Goal: Information Seeking & Learning: Check status

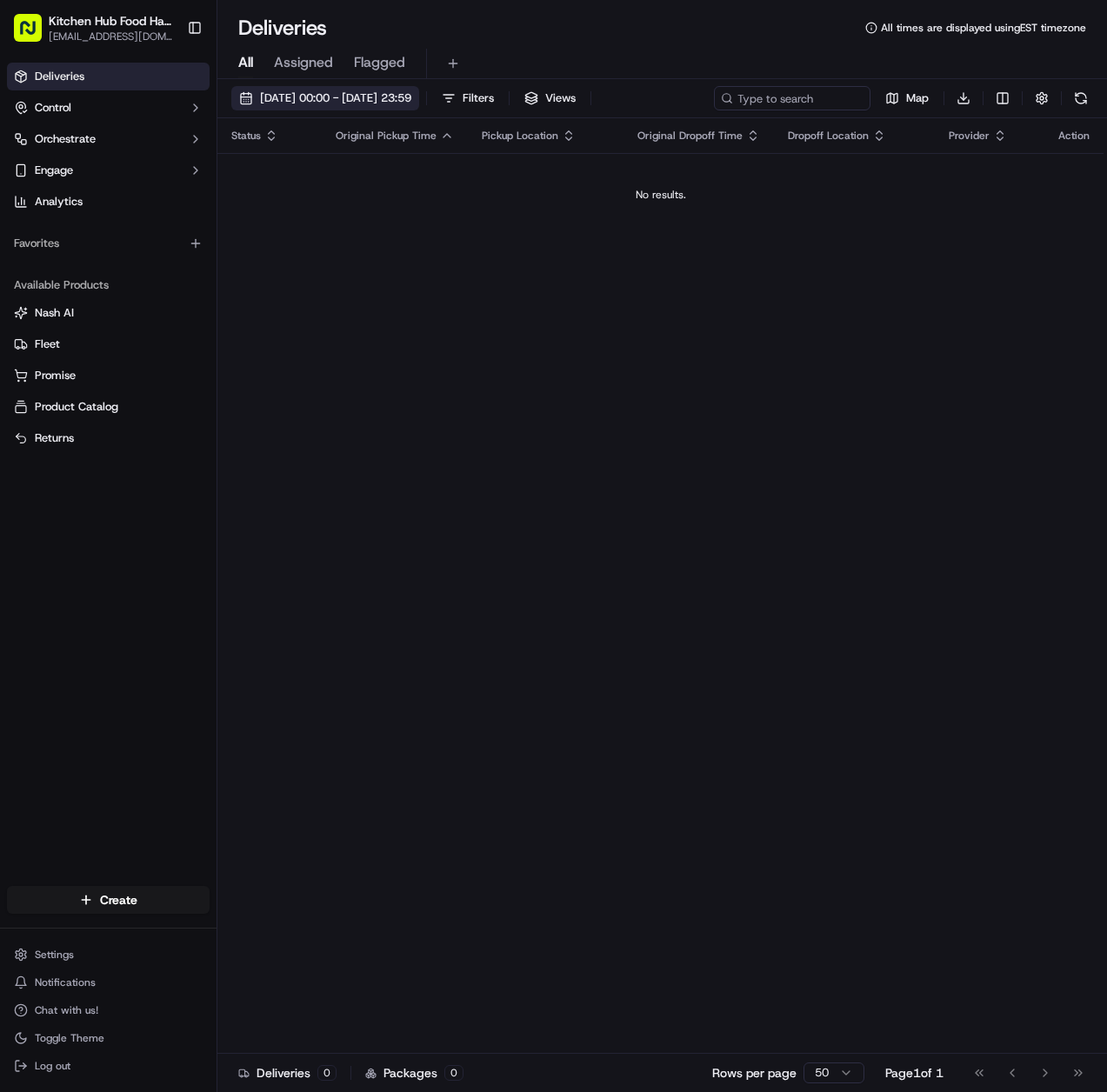
click at [286, 101] on span "[DATE] 00:00 - [DATE] 23:59" at bounding box center [336, 99] width 151 height 15
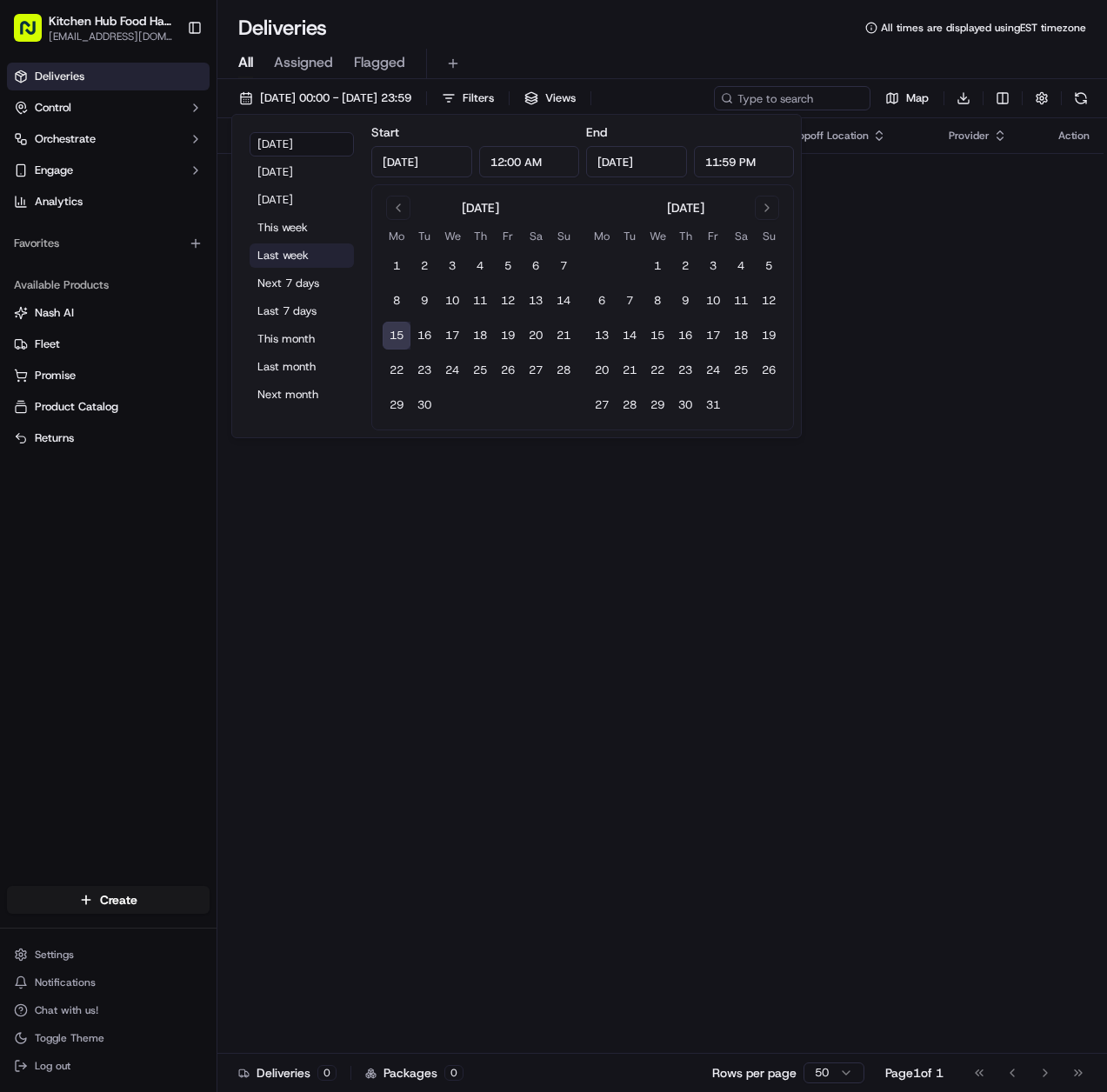
click at [290, 258] on button "Last week" at bounding box center [301, 255] width 104 height 24
type input "[DATE]"
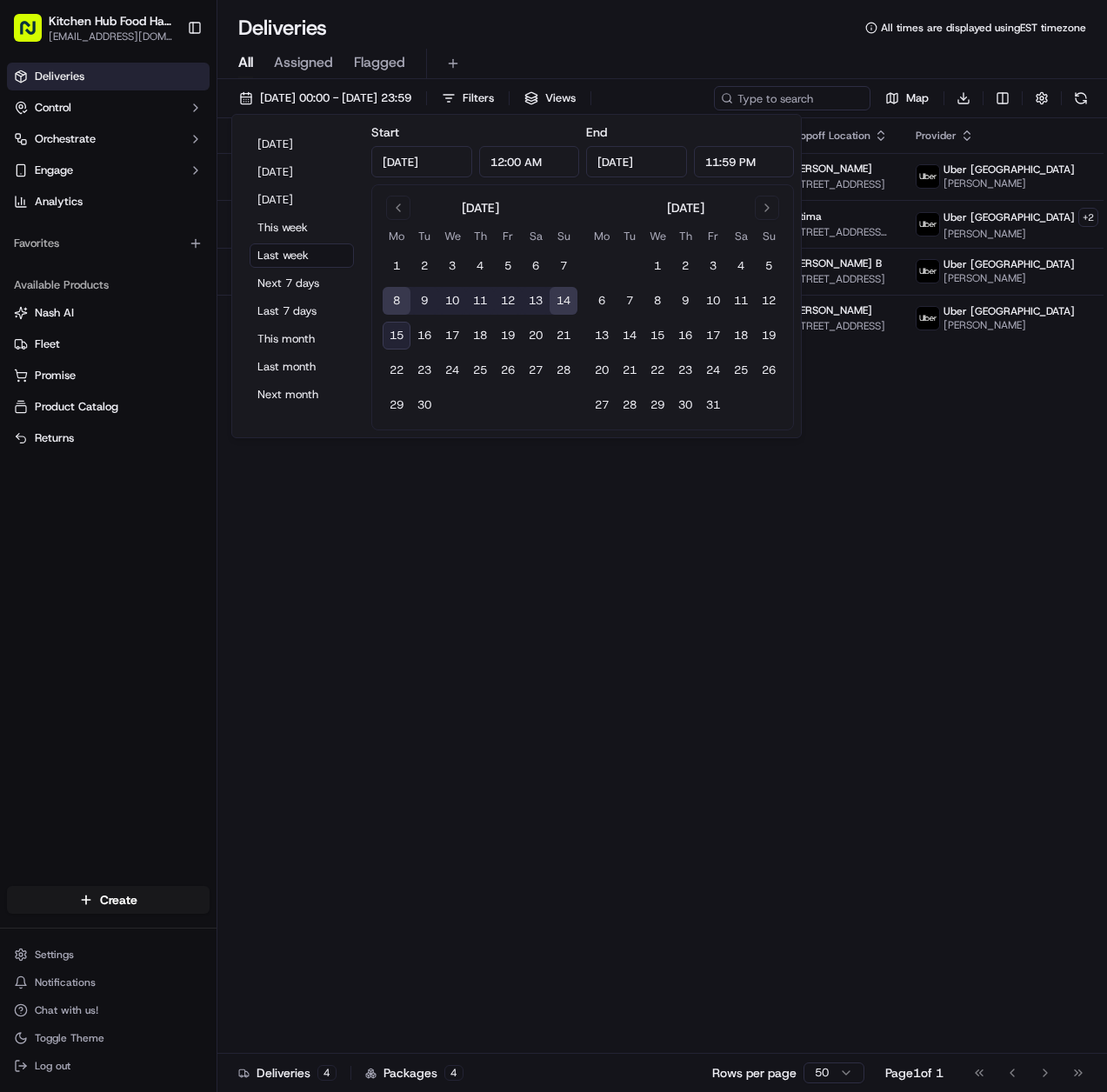
click at [565, 513] on div "Status Original Pickup Time Pickup Location Original Dropoff Time Dropoff Locat…" at bounding box center [697, 587] width 959 height 936
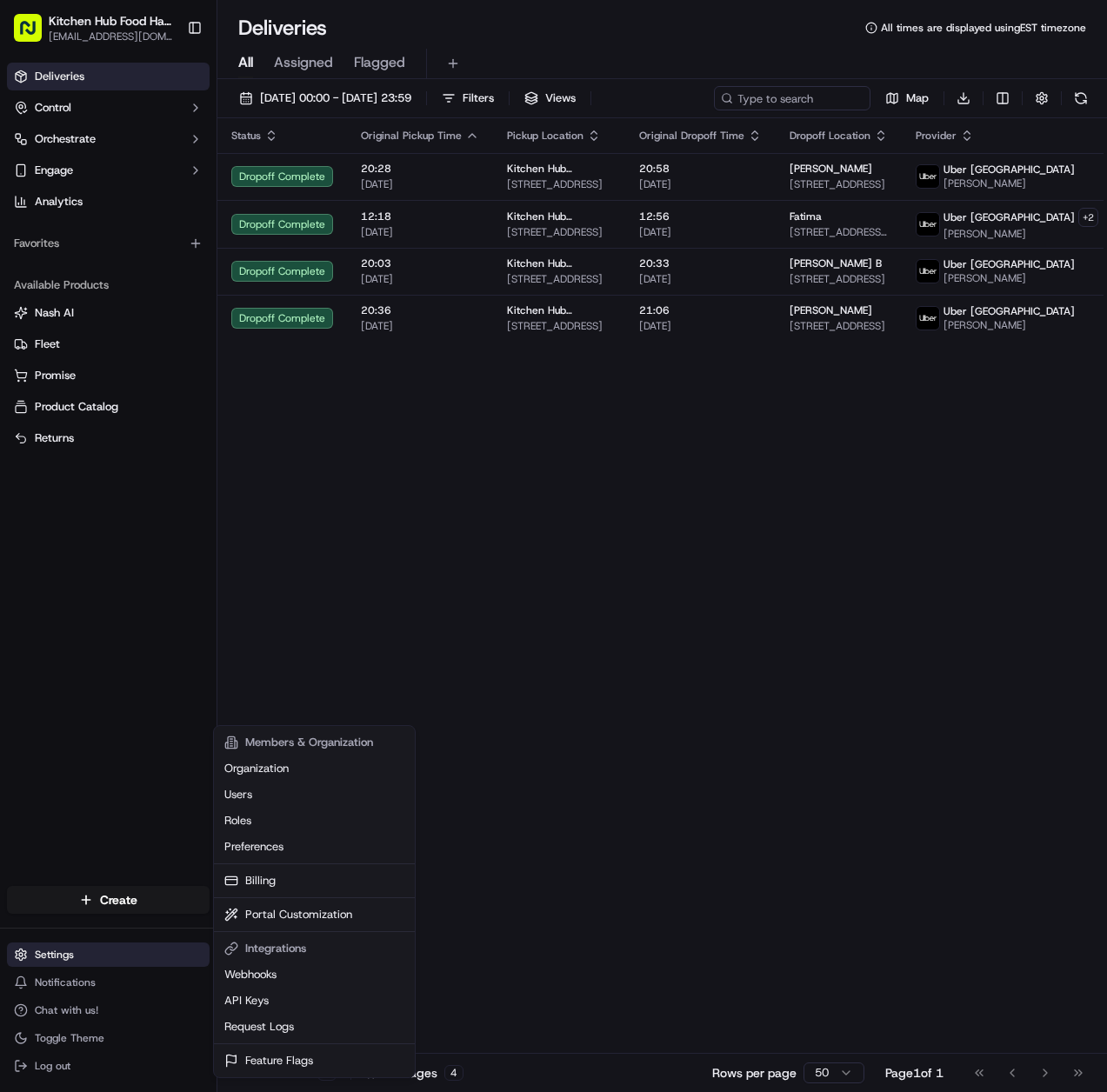
click at [74, 947] on html "Kitchen Hub Food Hall - Support Office [EMAIL_ADDRESS][DOMAIN_NAME] Toggle Side…" at bounding box center [553, 546] width 1107 height 1092
click at [262, 881] on link "Billing" at bounding box center [314, 880] width 194 height 26
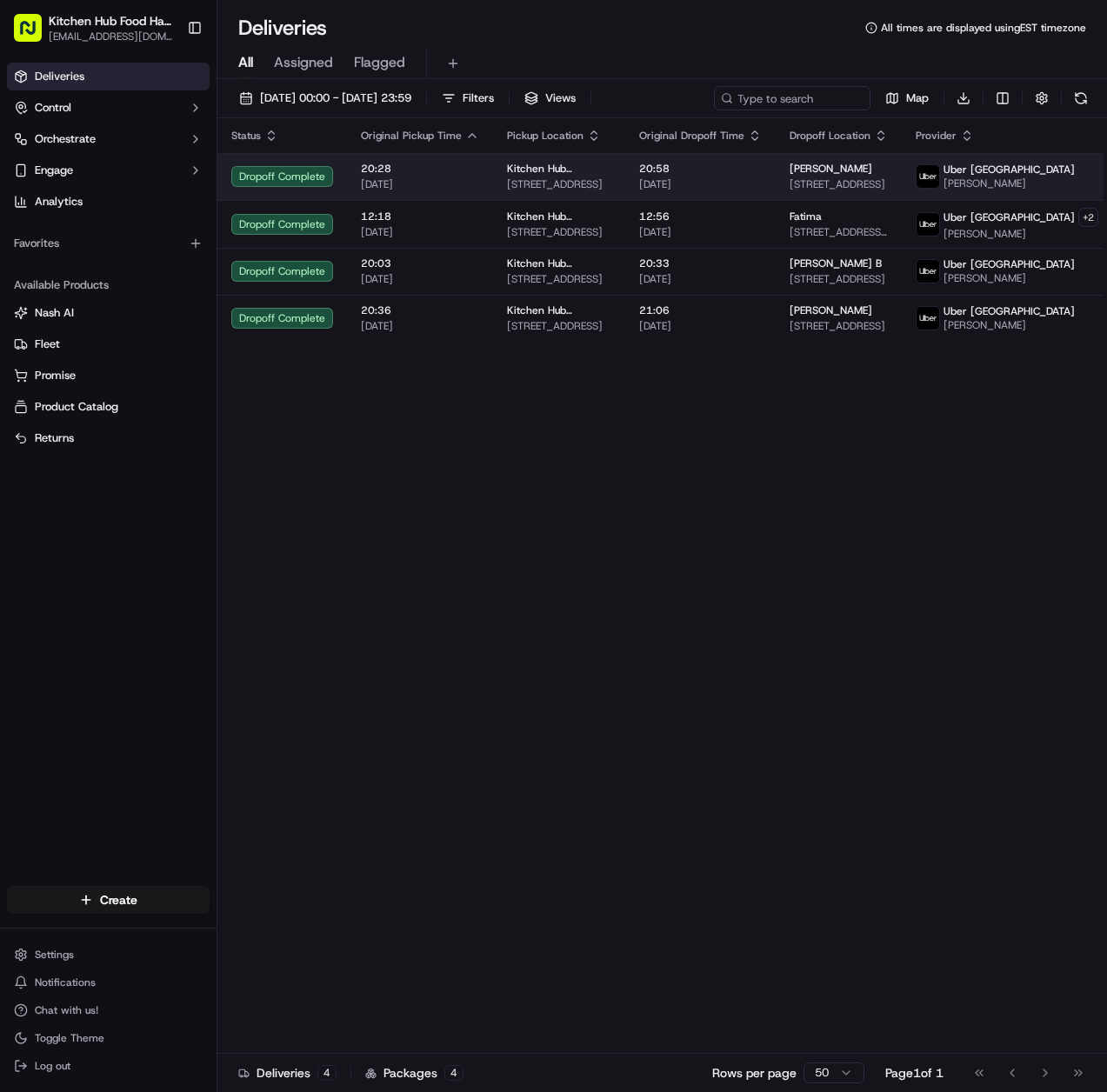
click at [444, 177] on span "[DATE]" at bounding box center [420, 184] width 119 height 14
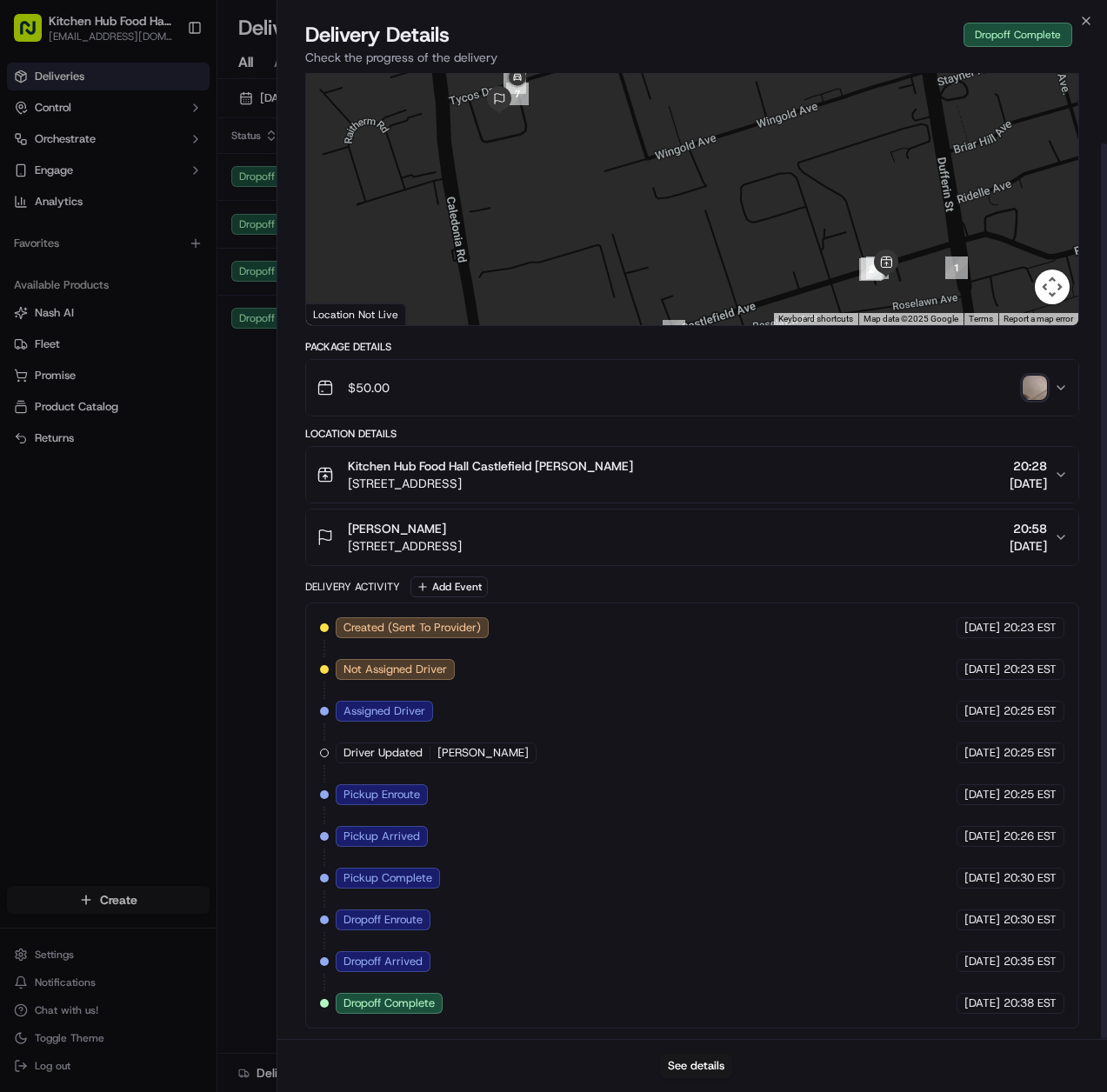
scroll to position [76, 0]
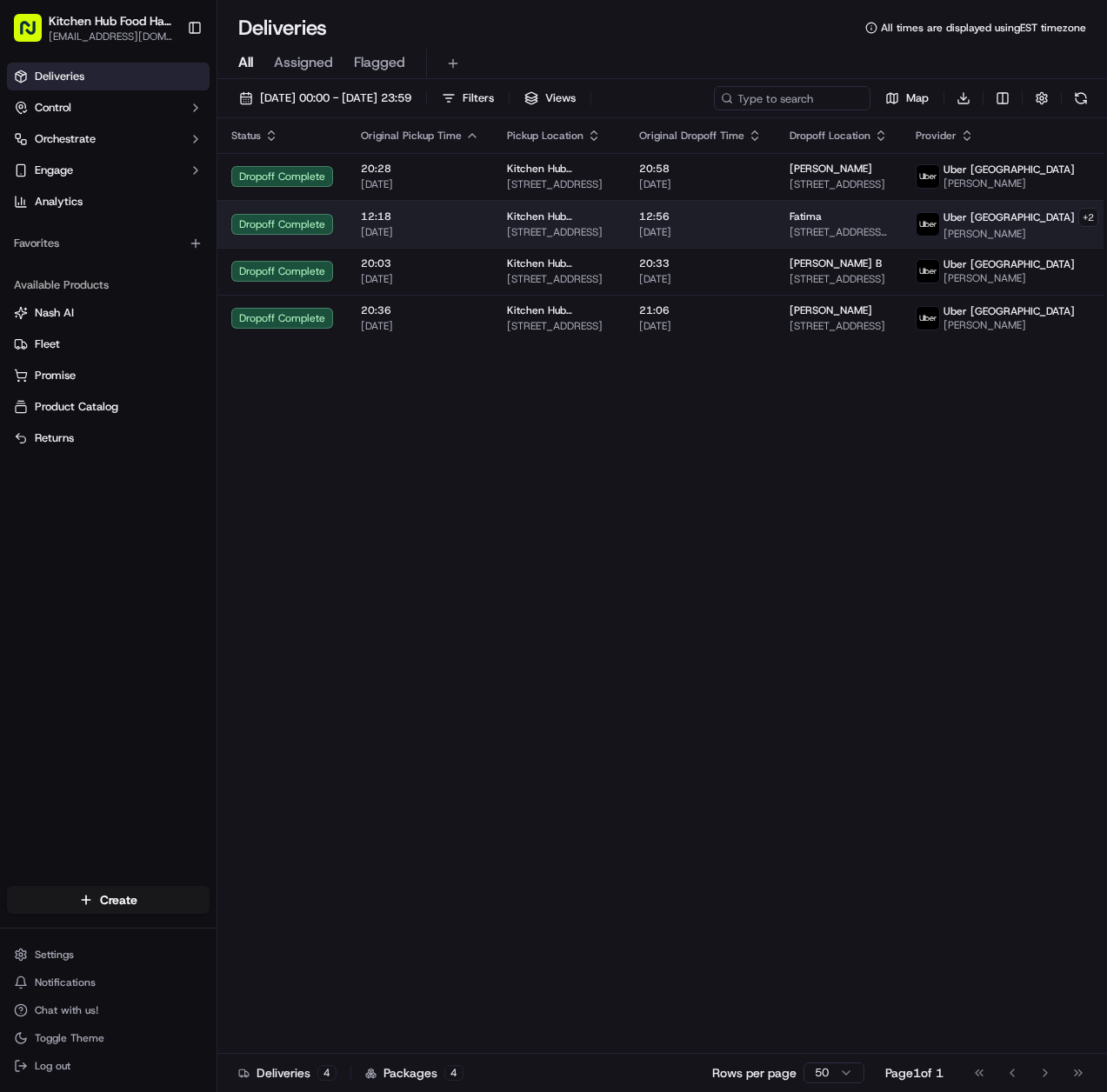
click at [442, 226] on span "[DATE]" at bounding box center [420, 232] width 119 height 14
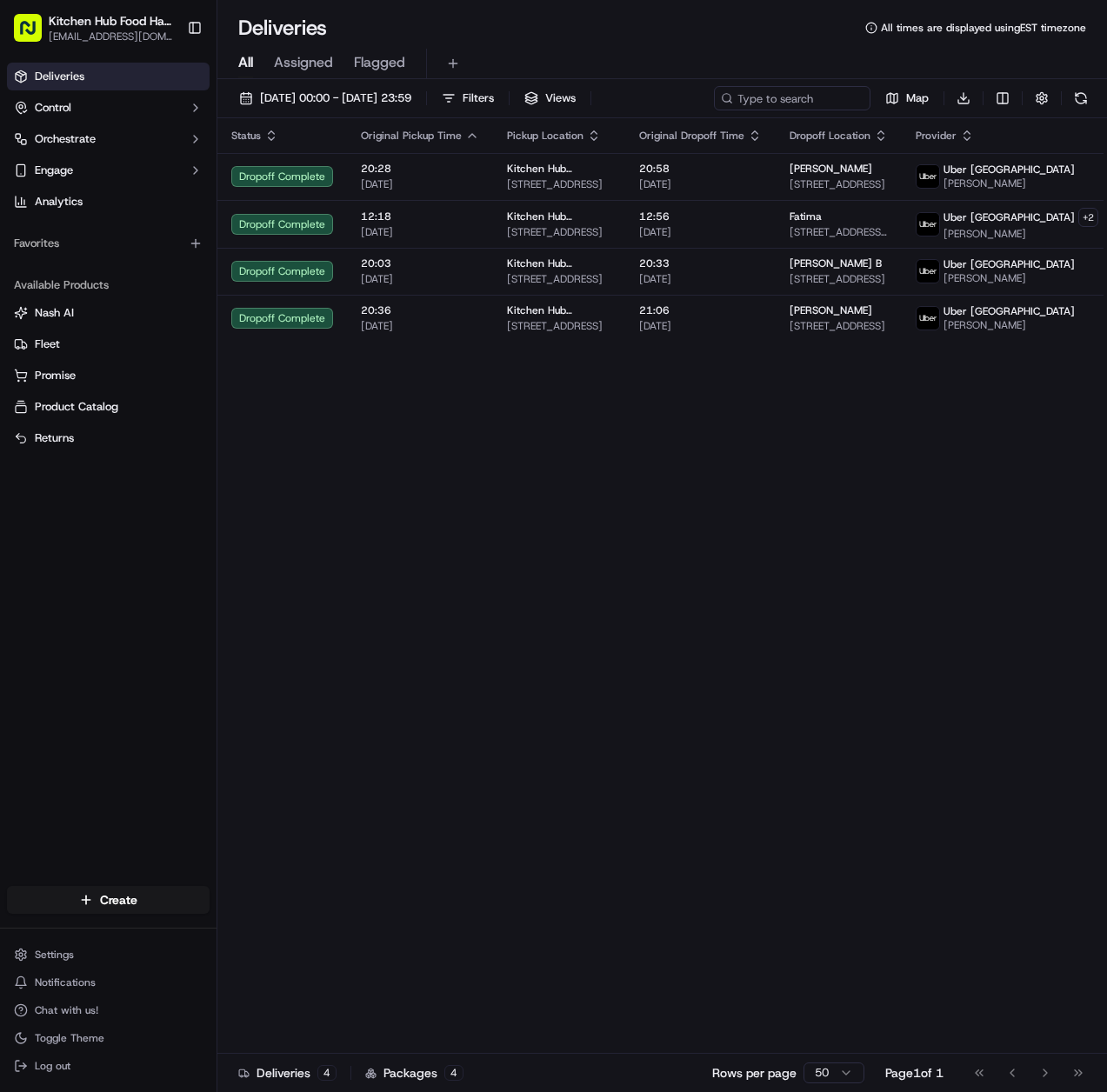
click at [399, 618] on div "Status Original Pickup Time Pickup Location Original Dropoff Time Dropoff Locat…" at bounding box center [697, 587] width 959 height 936
